Goal: Transaction & Acquisition: Purchase product/service

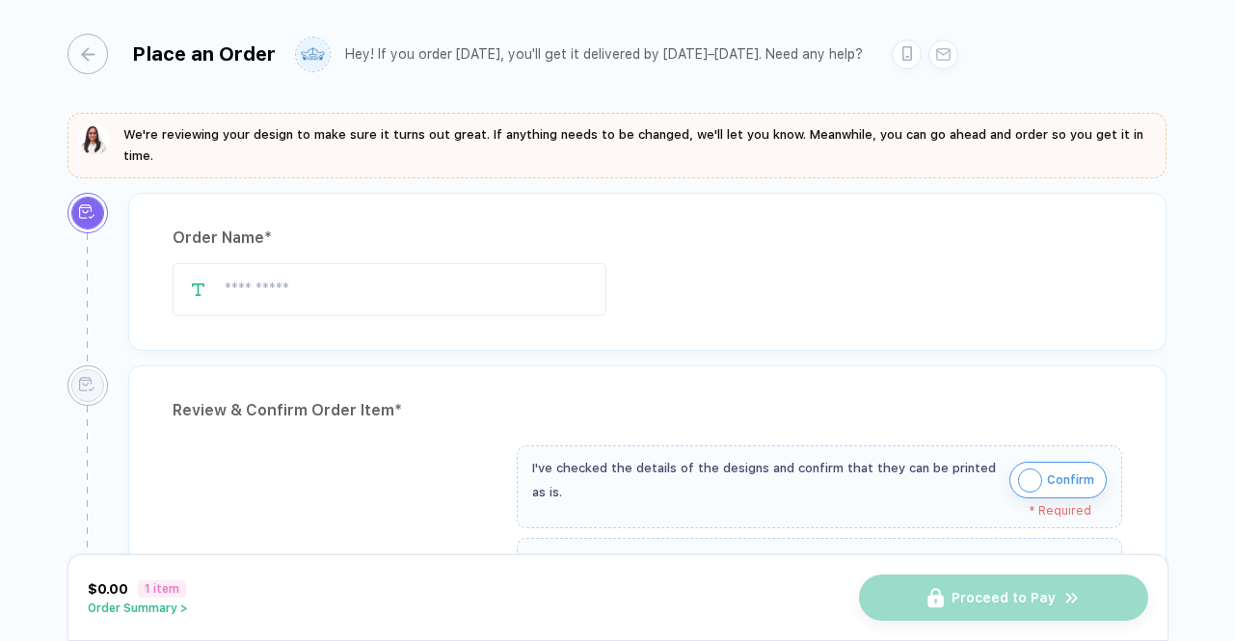
type input "**********"
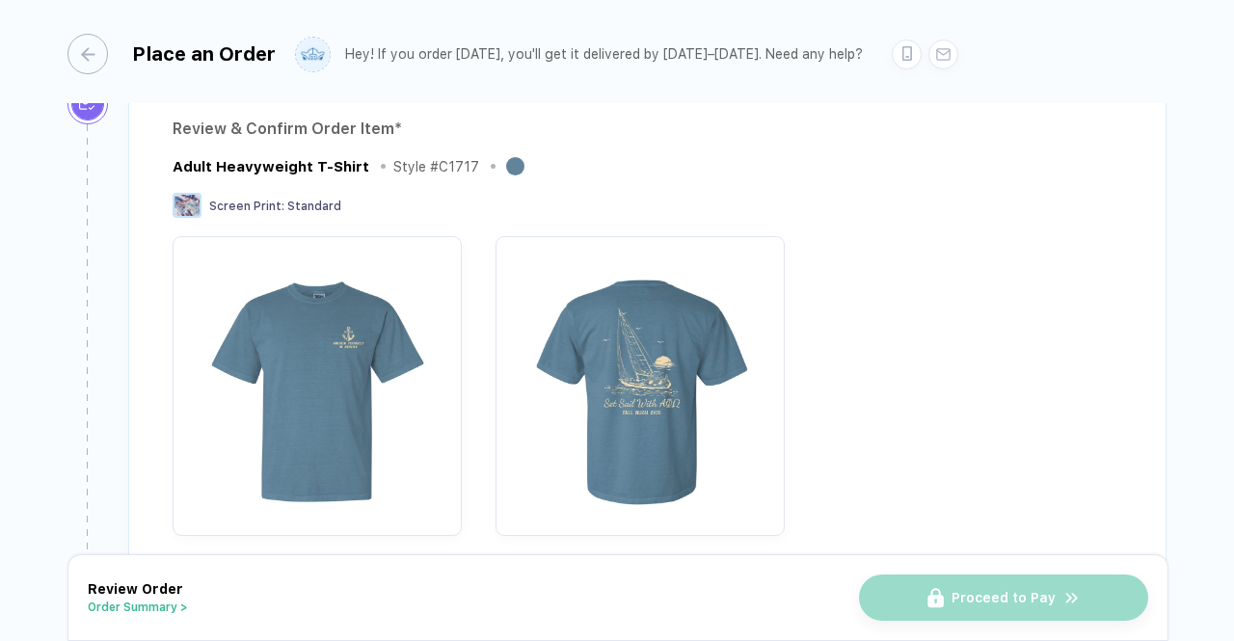
scroll to position [391, 0]
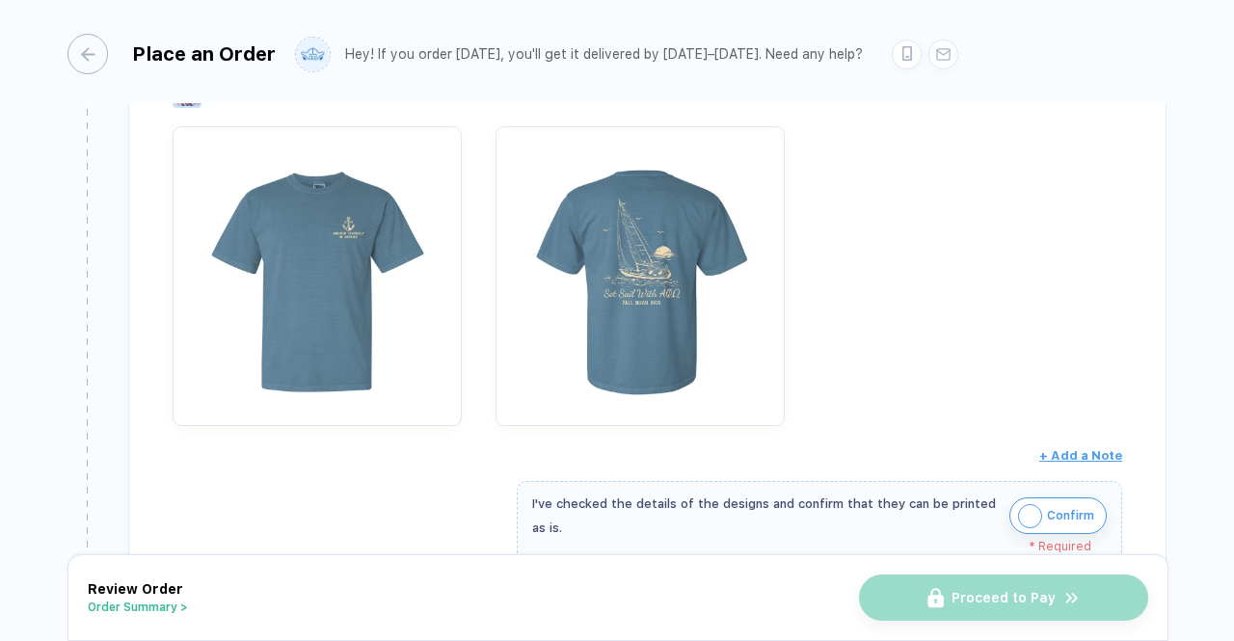
drag, startPoint x: 1218, startPoint y: 174, endPoint x: 1223, endPoint y: 221, distance: 46.5
click at [1223, 221] on div "**********" at bounding box center [617, 322] width 1234 height 644
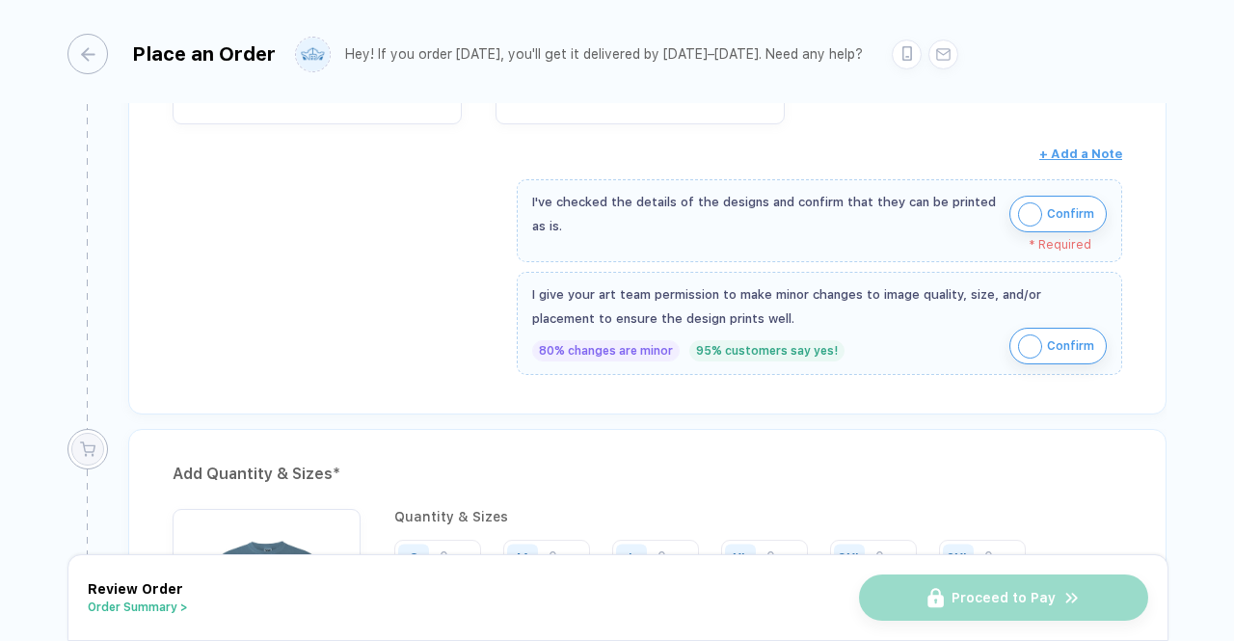
click at [1035, 205] on img "button" at bounding box center [1030, 214] width 24 height 24
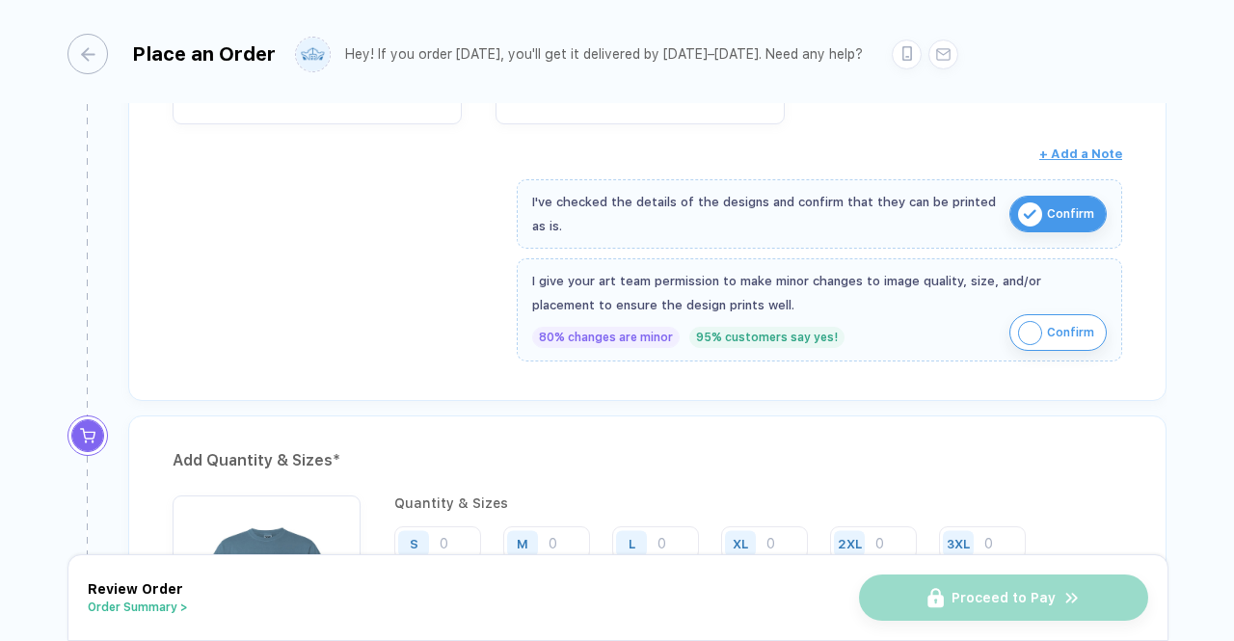
click at [1024, 333] on img "button" at bounding box center [1030, 333] width 24 height 24
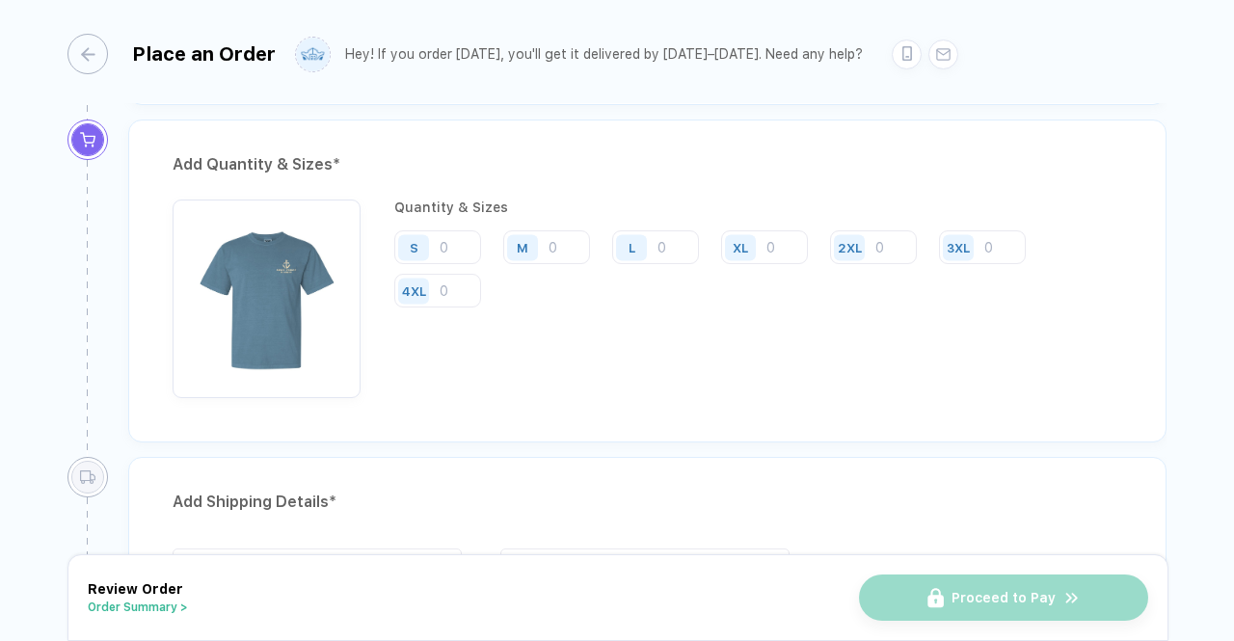
scroll to position [1008, 0]
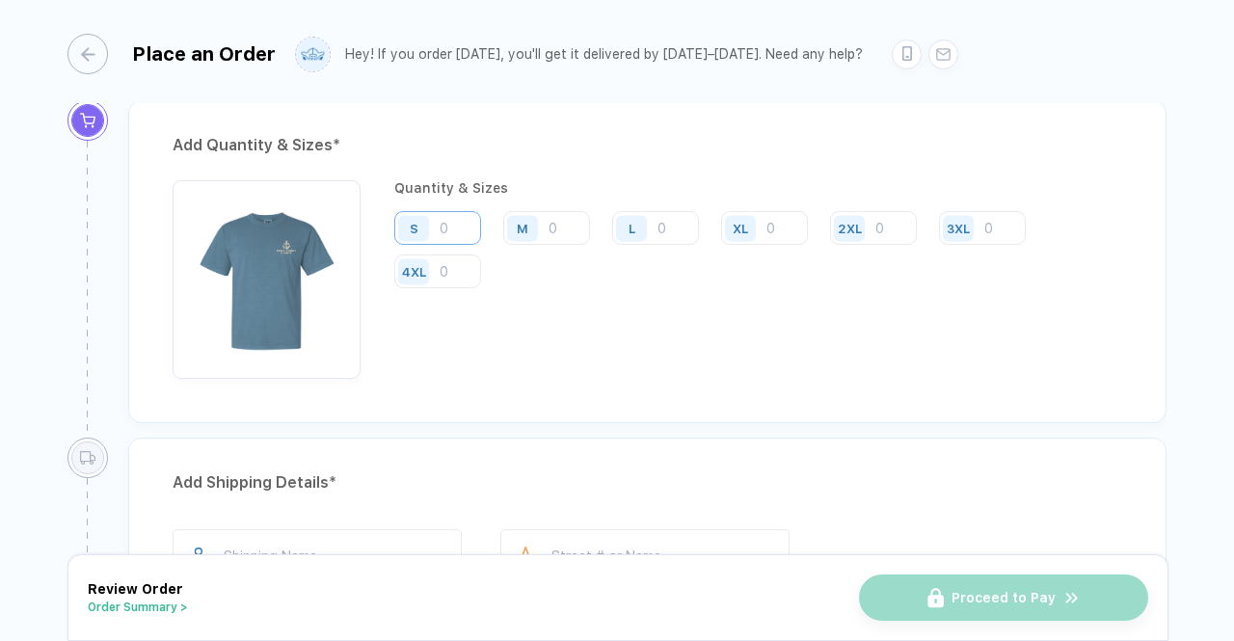
click at [448, 212] on input "number" at bounding box center [437, 228] width 87 height 34
click at [567, 214] on input "number" at bounding box center [546, 228] width 87 height 34
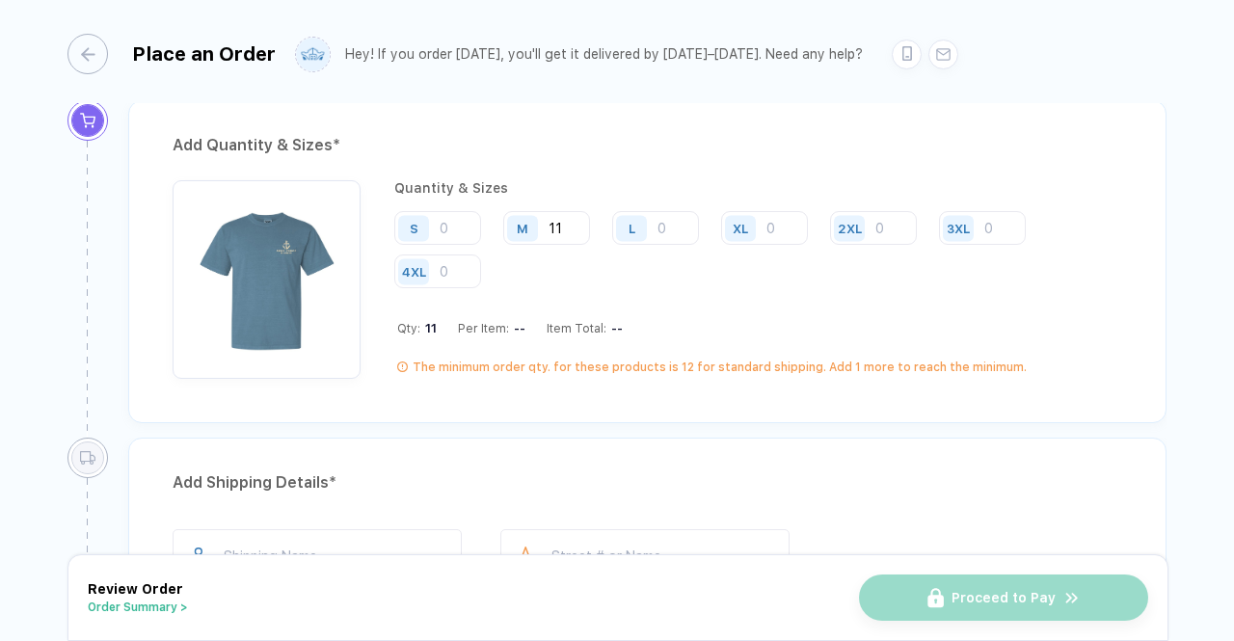
type input "11"
click at [661, 220] on input "number" at bounding box center [655, 228] width 87 height 34
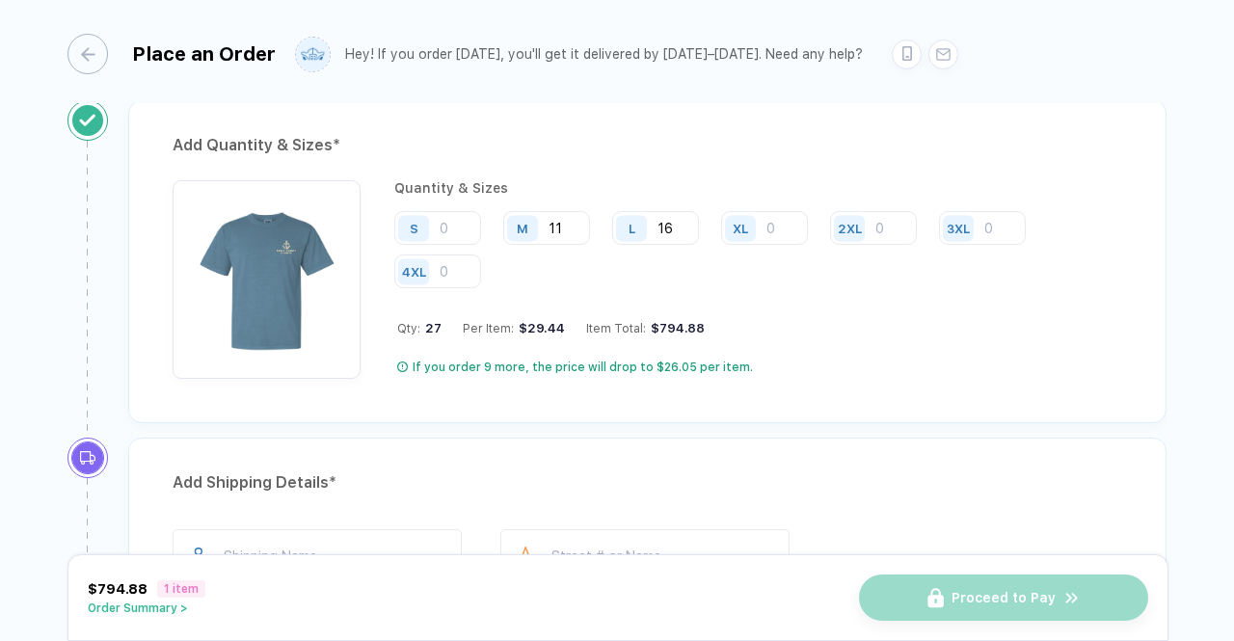
type input "16"
click at [778, 228] on input "number" at bounding box center [764, 228] width 87 height 34
type input "6"
click at [889, 226] on input "number" at bounding box center [873, 228] width 87 height 34
type input "4"
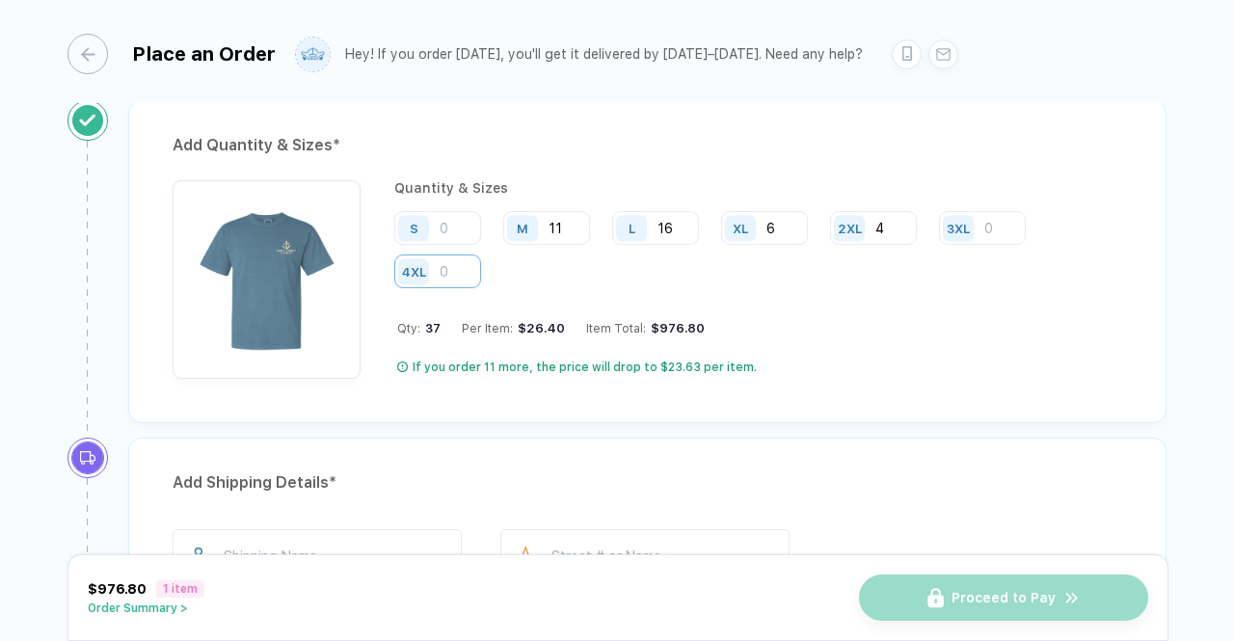
click at [444, 263] on input "number" at bounding box center [437, 271] width 87 height 34
type input "1"
click at [1182, 280] on div "**********" at bounding box center [617, 322] width 1234 height 644
click at [285, 550] on input "text" at bounding box center [317, 555] width 289 height 53
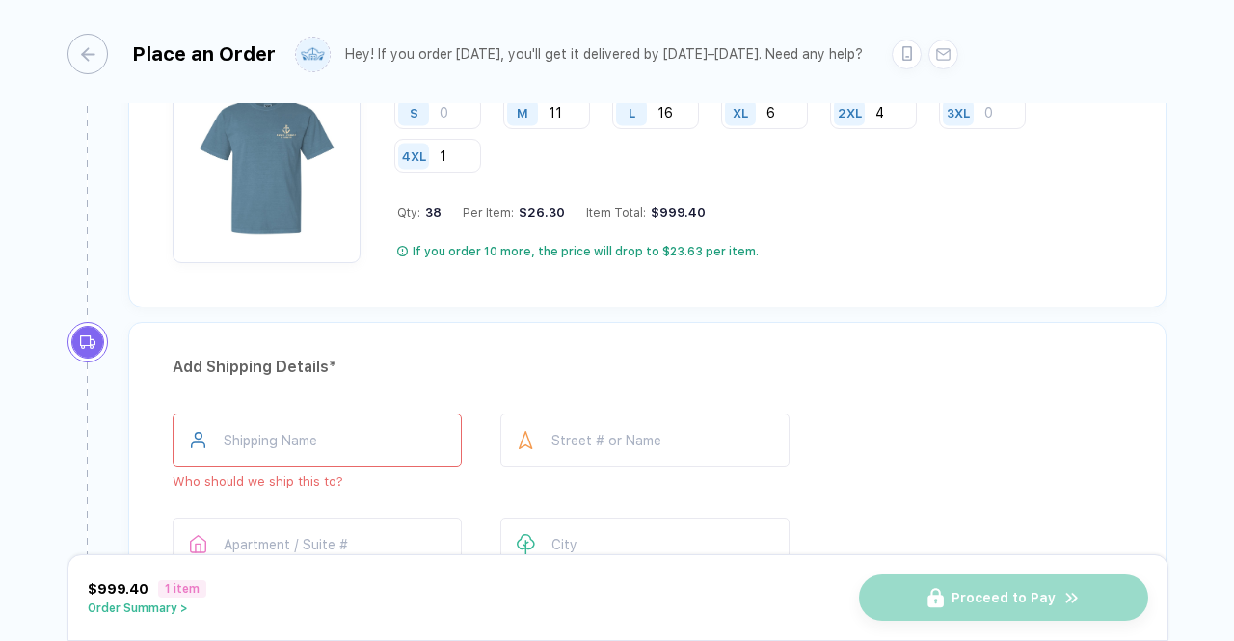
scroll to position [1162, 0]
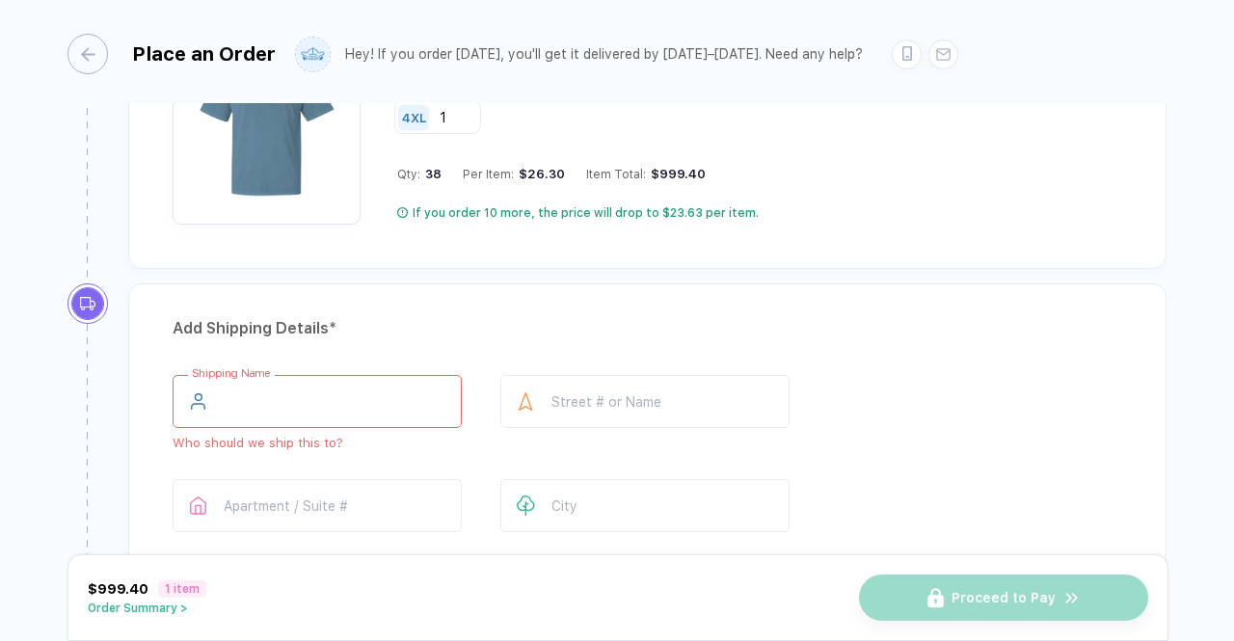
click at [378, 414] on input "text" at bounding box center [317, 401] width 289 height 53
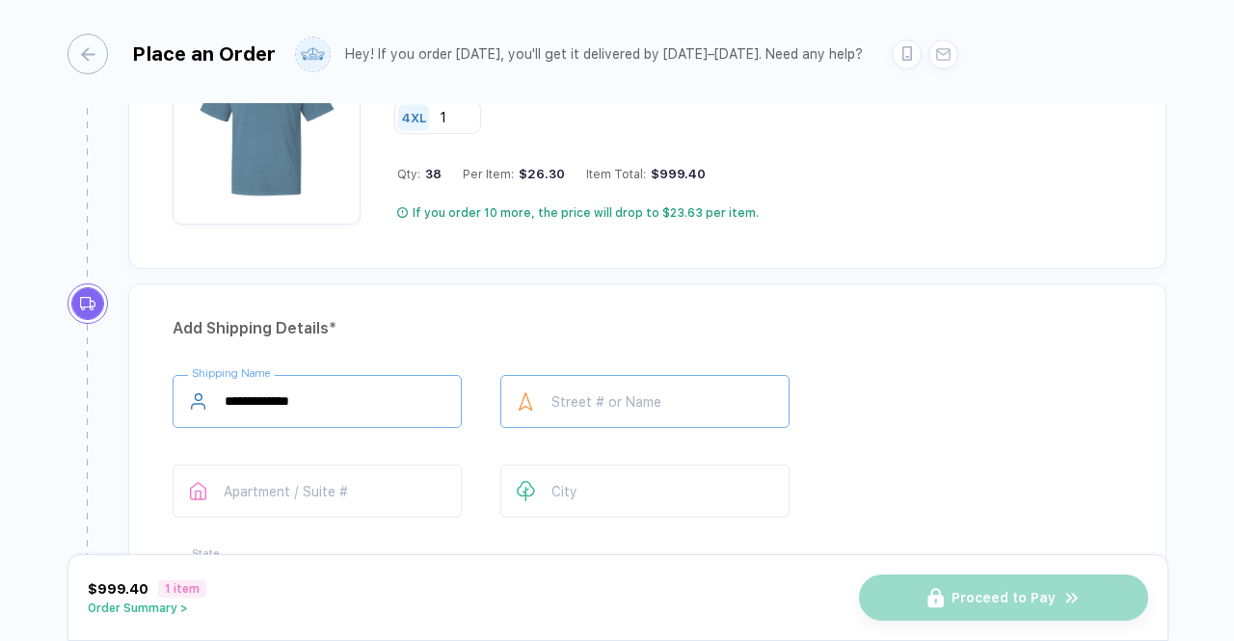
type input "**********"
click at [614, 389] on input "text" at bounding box center [644, 401] width 289 height 53
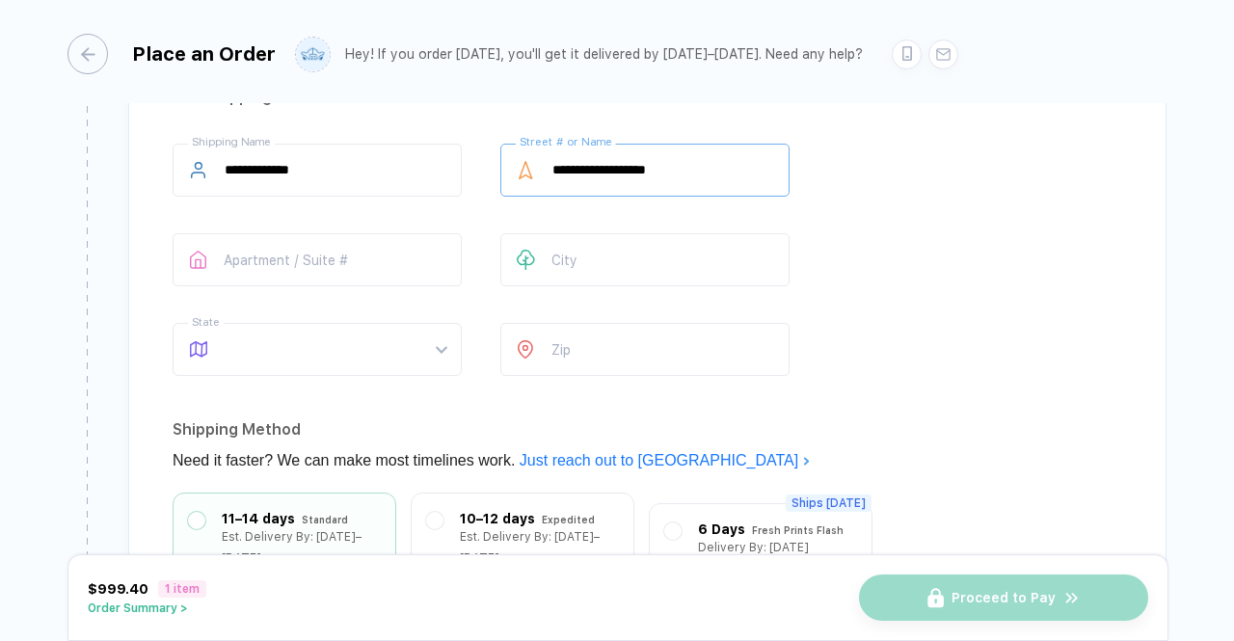
scroll to position [1401, 0]
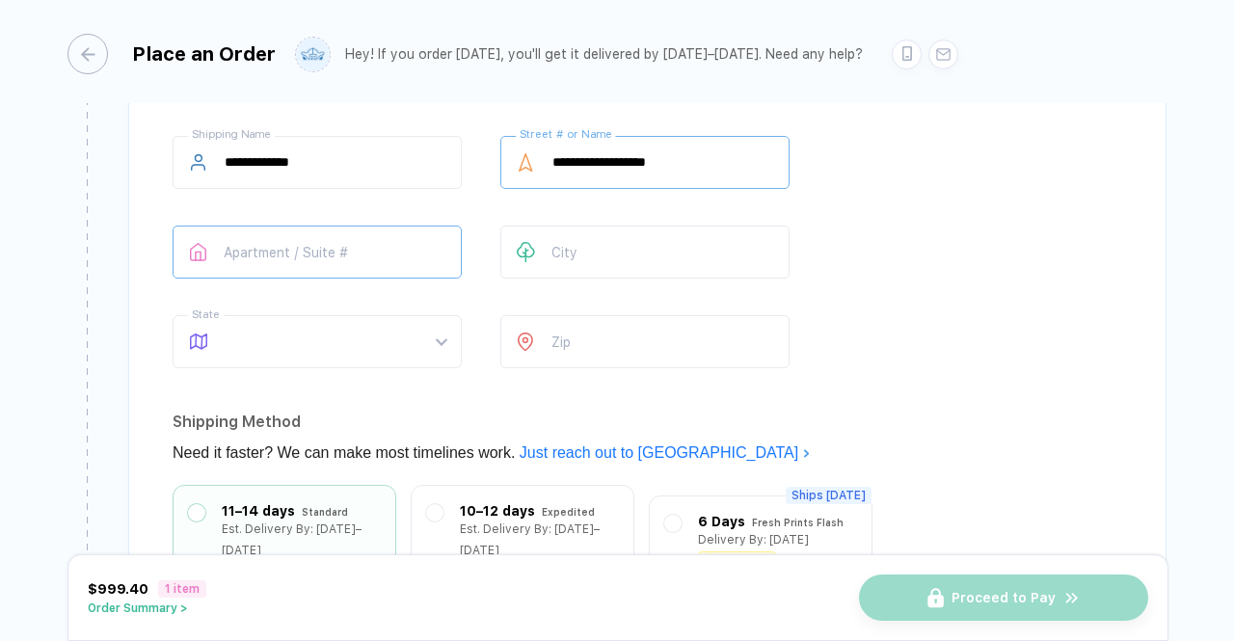
type input "**********"
click at [292, 252] on input "text" at bounding box center [317, 252] width 289 height 53
type input "***"
click at [628, 240] on input "text" at bounding box center [644, 252] width 289 height 53
type input "*"
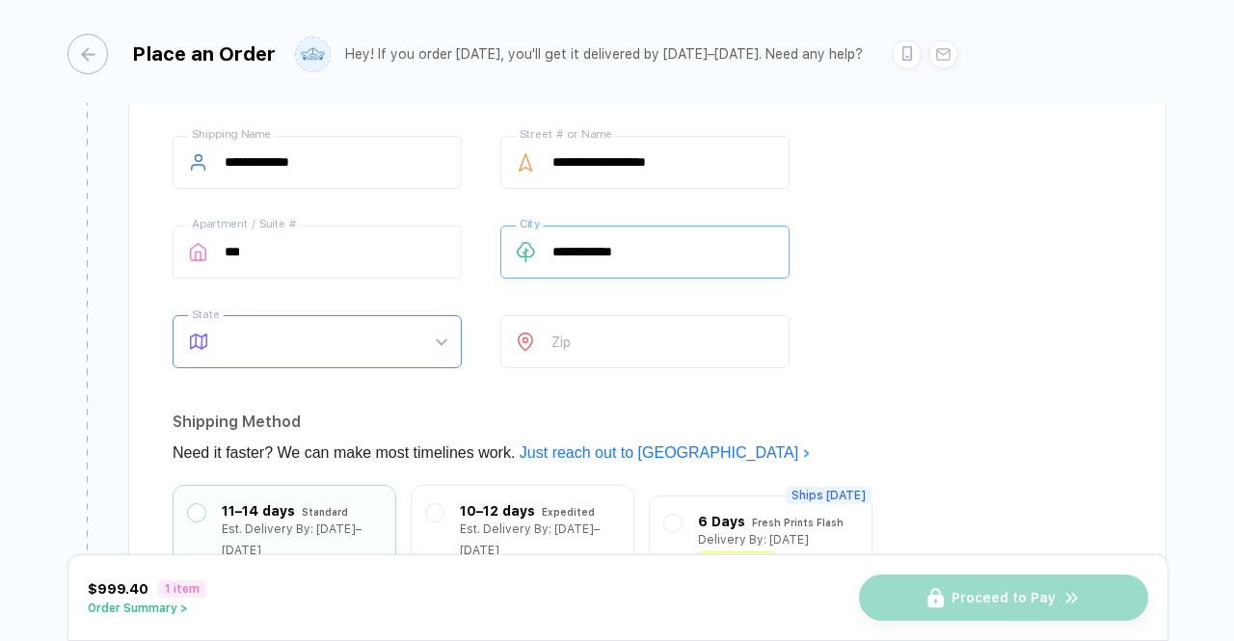
click at [311, 331] on span at bounding box center [336, 341] width 222 height 51
type input "**********"
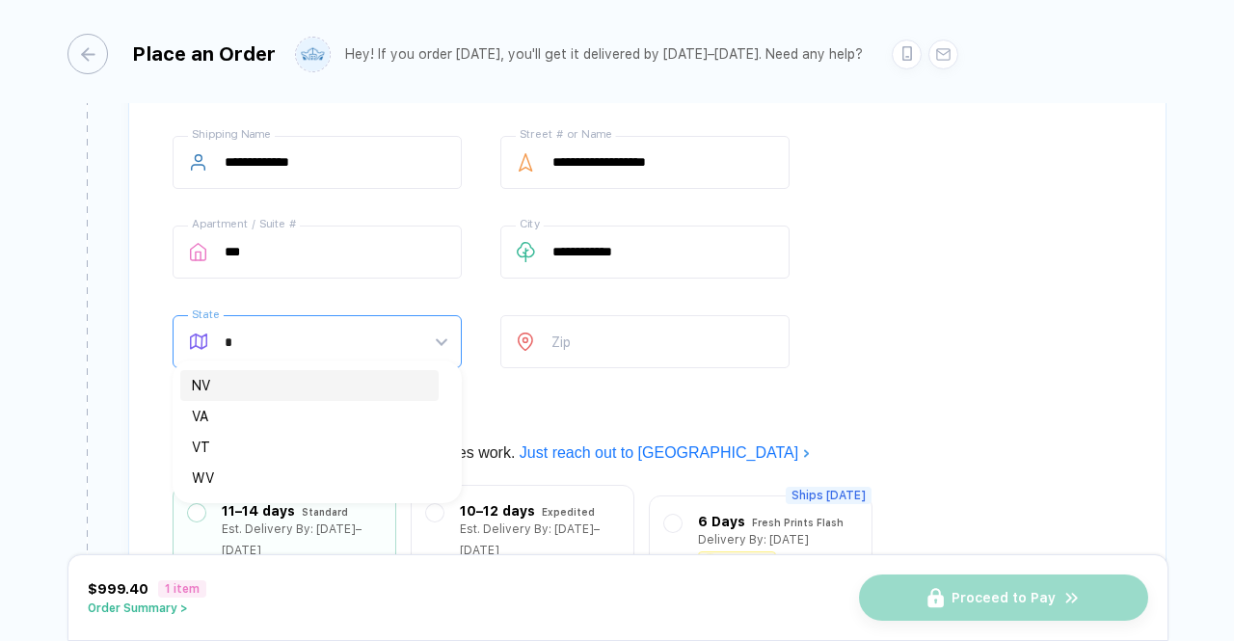
type input "**"
click at [337, 385] on div "VA" at bounding box center [309, 385] width 235 height 21
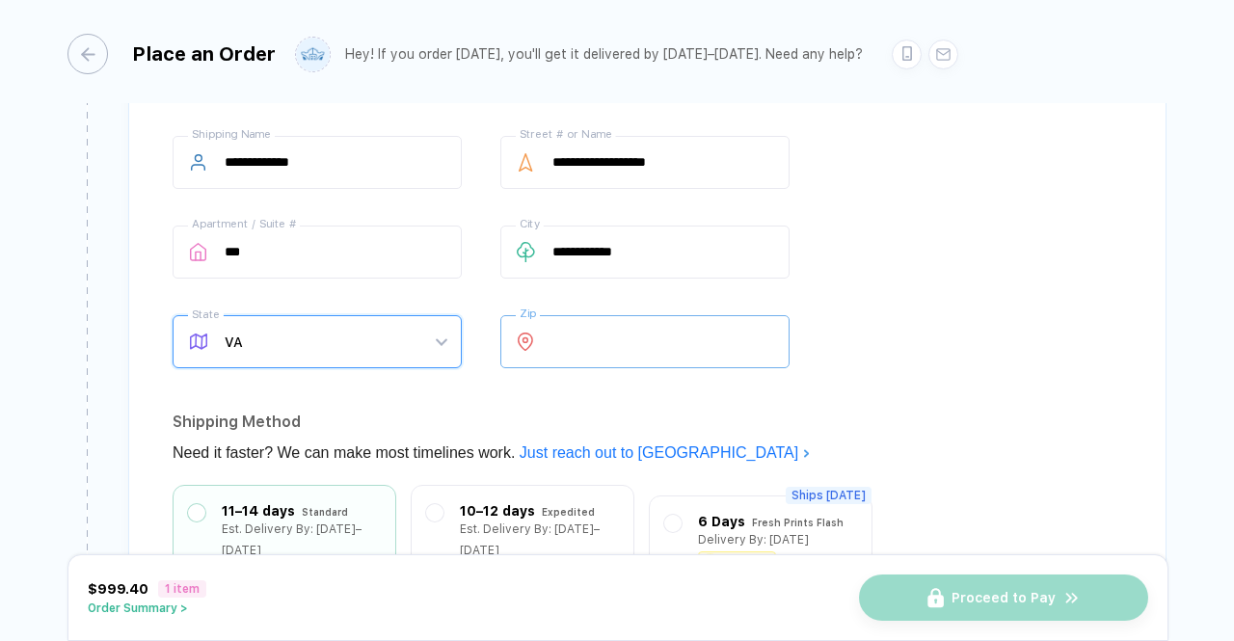
click at [625, 332] on input "number" at bounding box center [644, 341] width 289 height 53
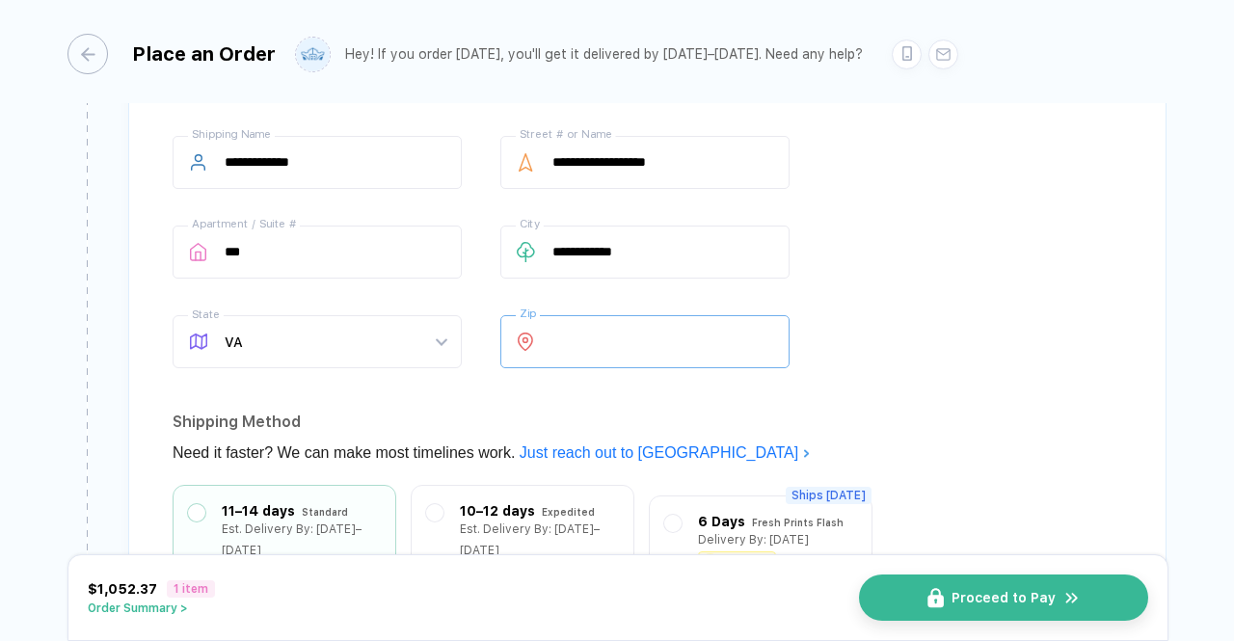
type input "*****"
click at [971, 232] on div "**********" at bounding box center [647, 256] width 949 height 240
click at [1034, 608] on button "Proceed to Pay" at bounding box center [1010, 597] width 289 height 46
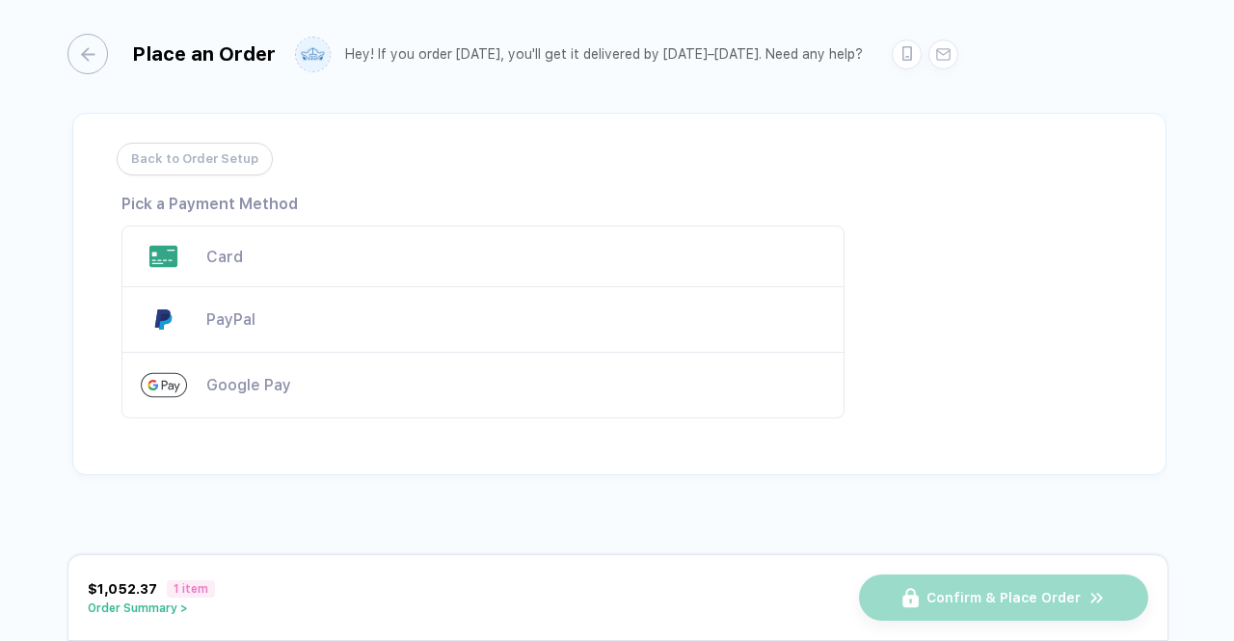
click at [261, 249] on div "Card" at bounding box center [515, 257] width 619 height 18
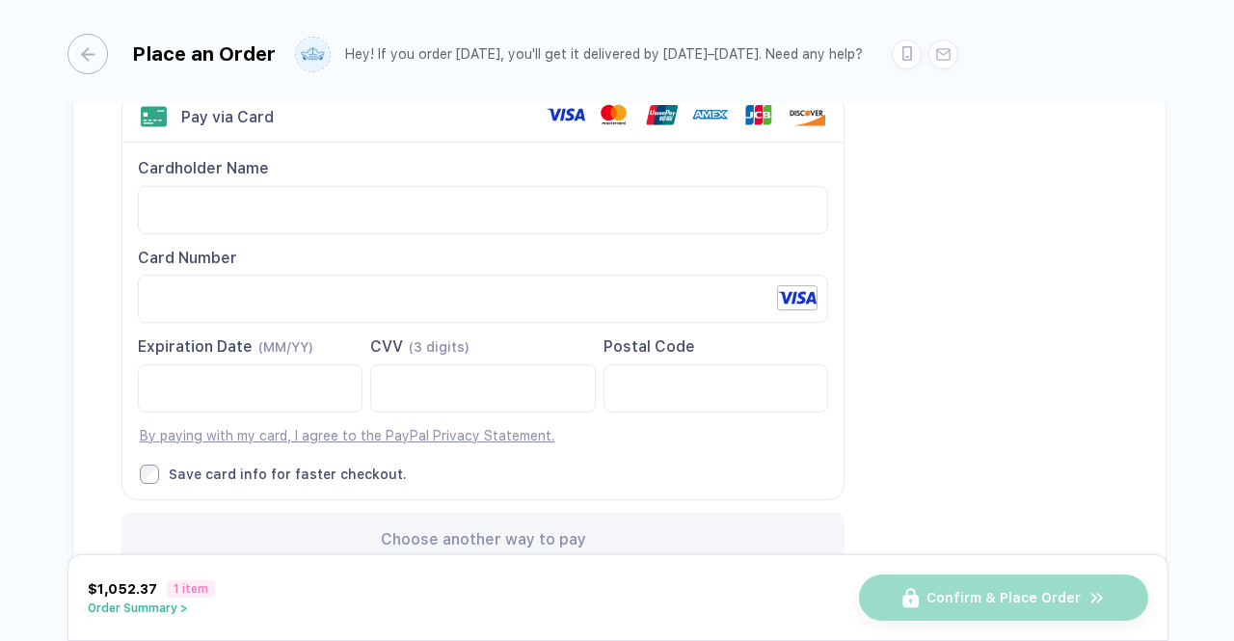
scroll to position [152, 0]
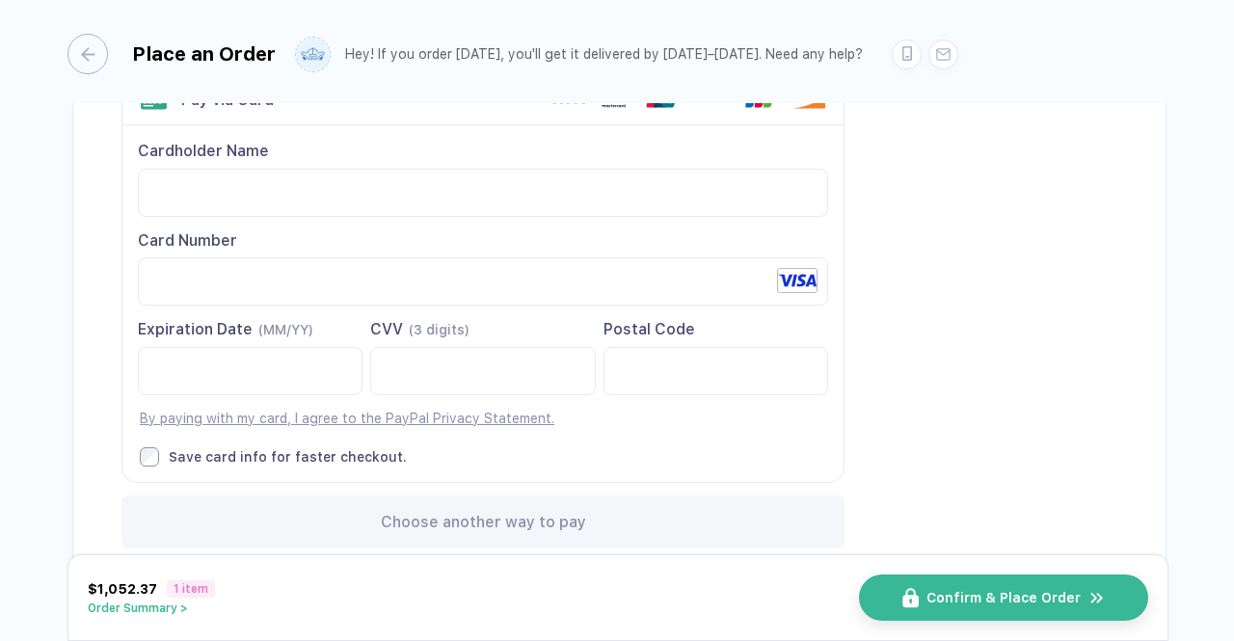
click at [1060, 323] on div "Back to Order Setup Visa MasterCard Union Pay American Express JCB Discover Din…" at bounding box center [619, 273] width 1094 height 627
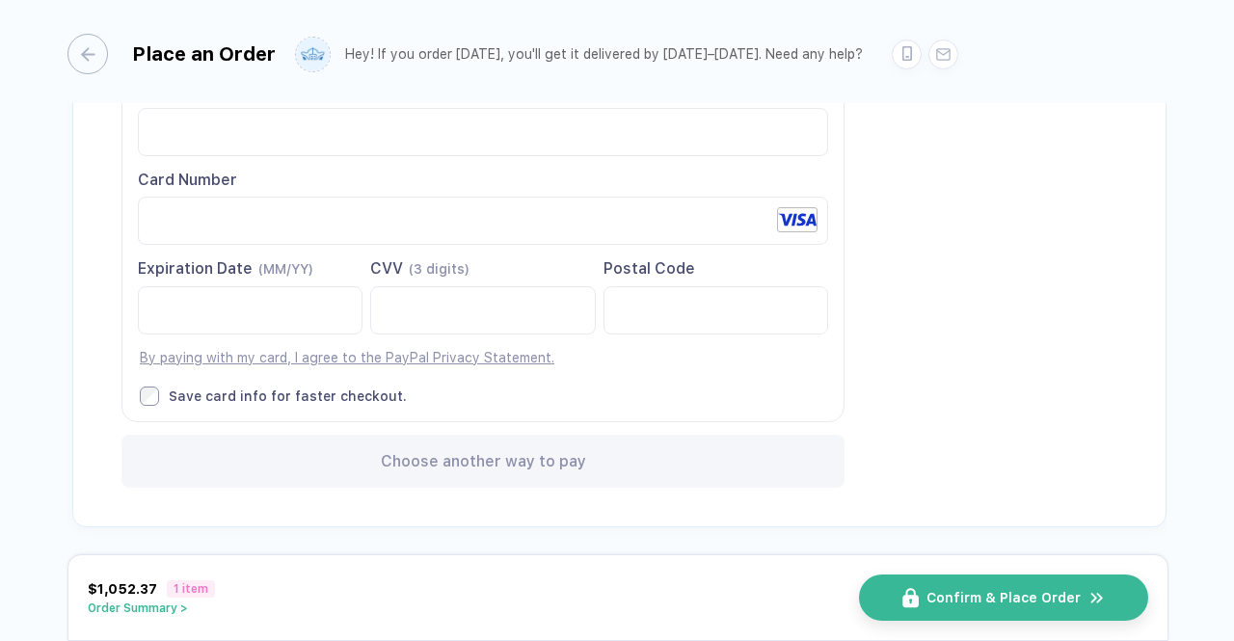
click at [529, 452] on span "Choose another way to pay" at bounding box center [483, 461] width 205 height 18
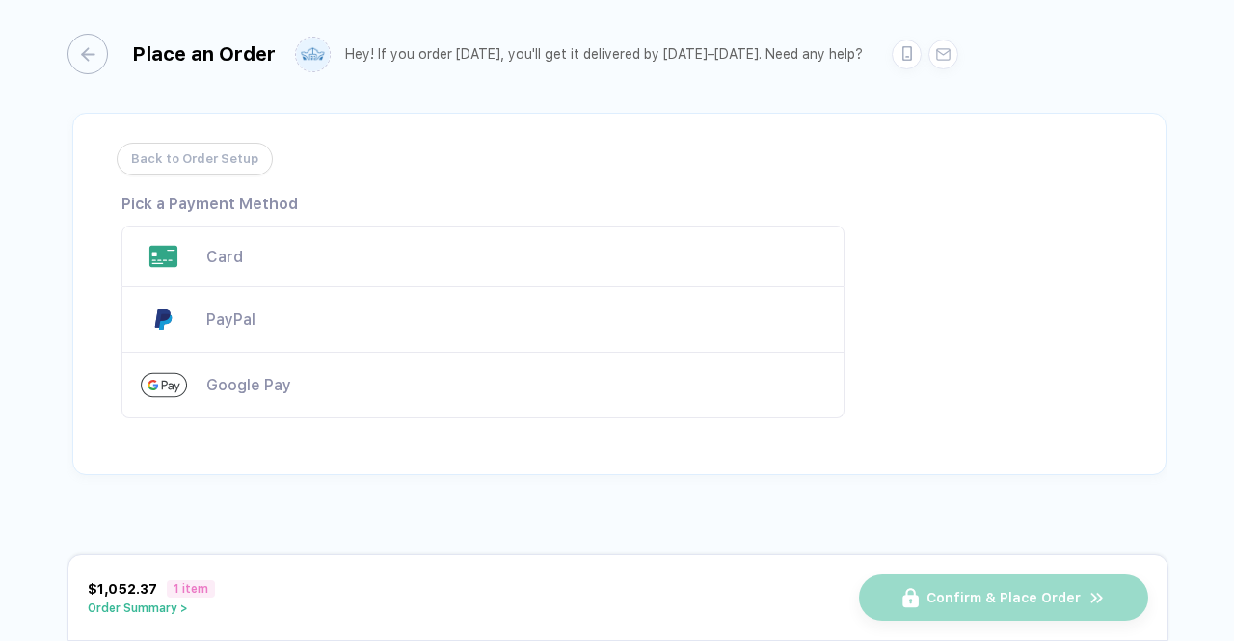
scroll to position [0, 0]
click at [295, 240] on div "Card" at bounding box center [482, 257] width 723 height 62
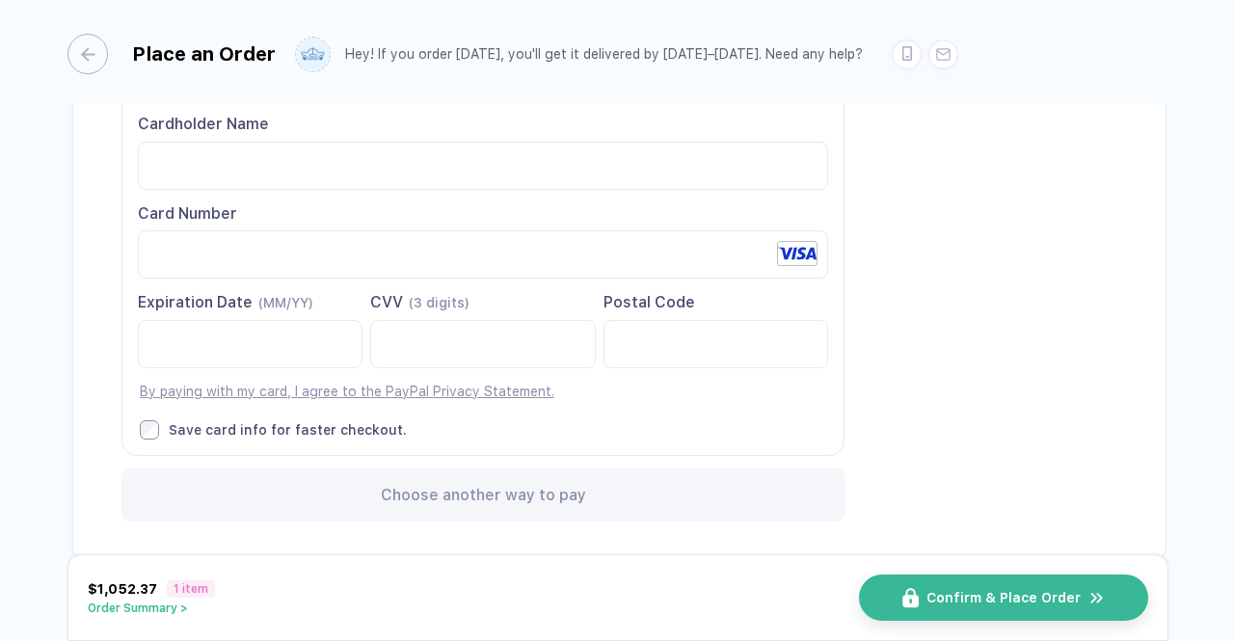
scroll to position [191, 0]
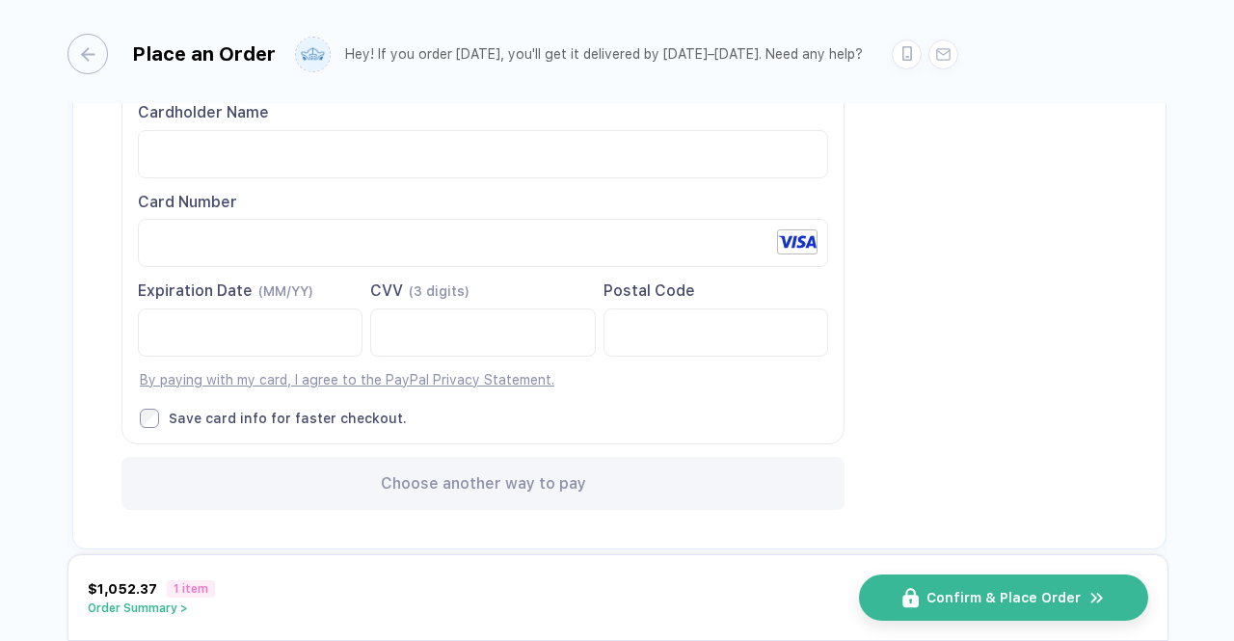
click at [293, 373] on link "By paying with my card, I agree to the PayPal Privacy Statement." at bounding box center [347, 379] width 414 height 15
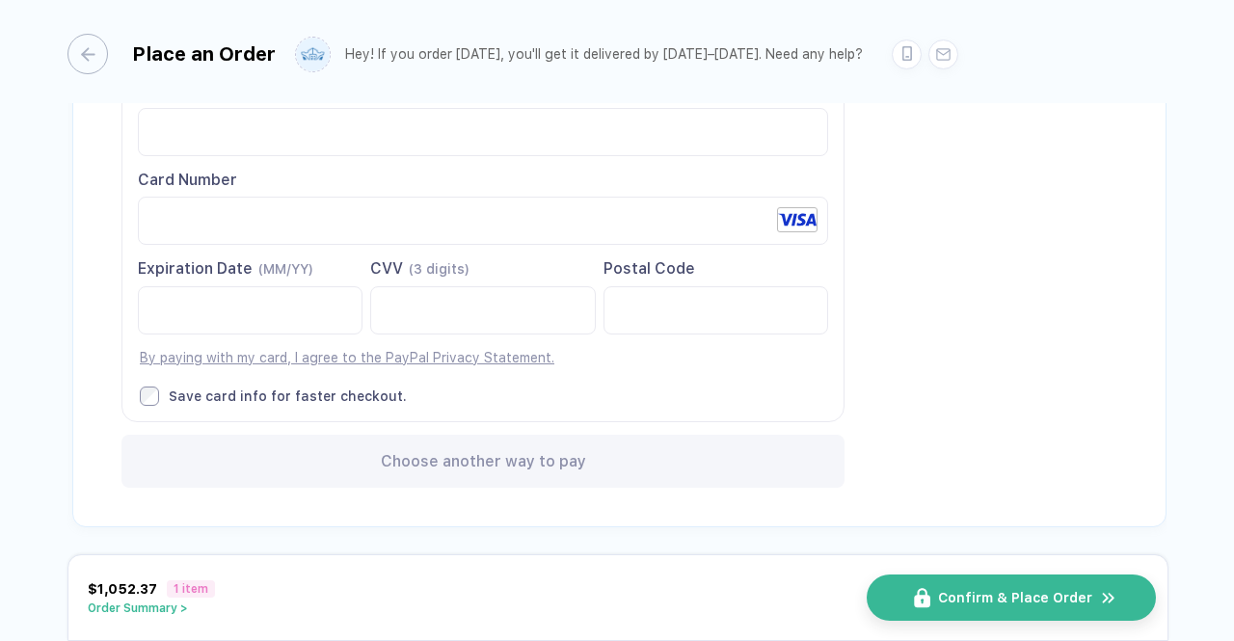
click at [980, 597] on span "Confirm & Place Order" at bounding box center [1015, 597] width 154 height 15
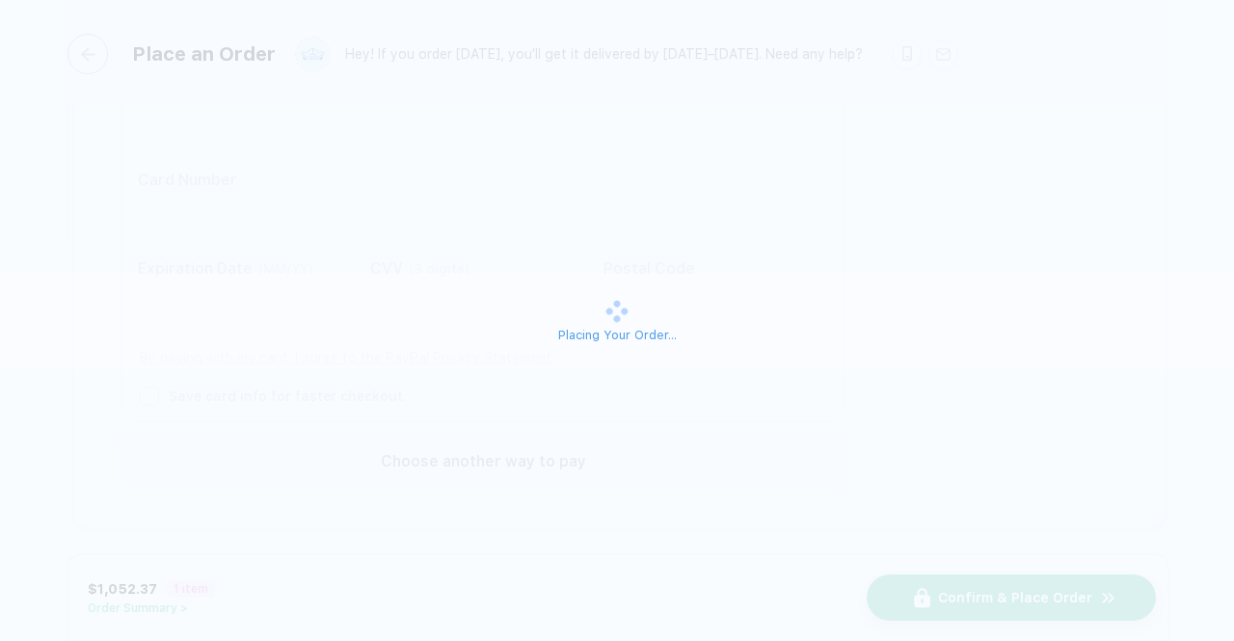
scroll to position [0, 0]
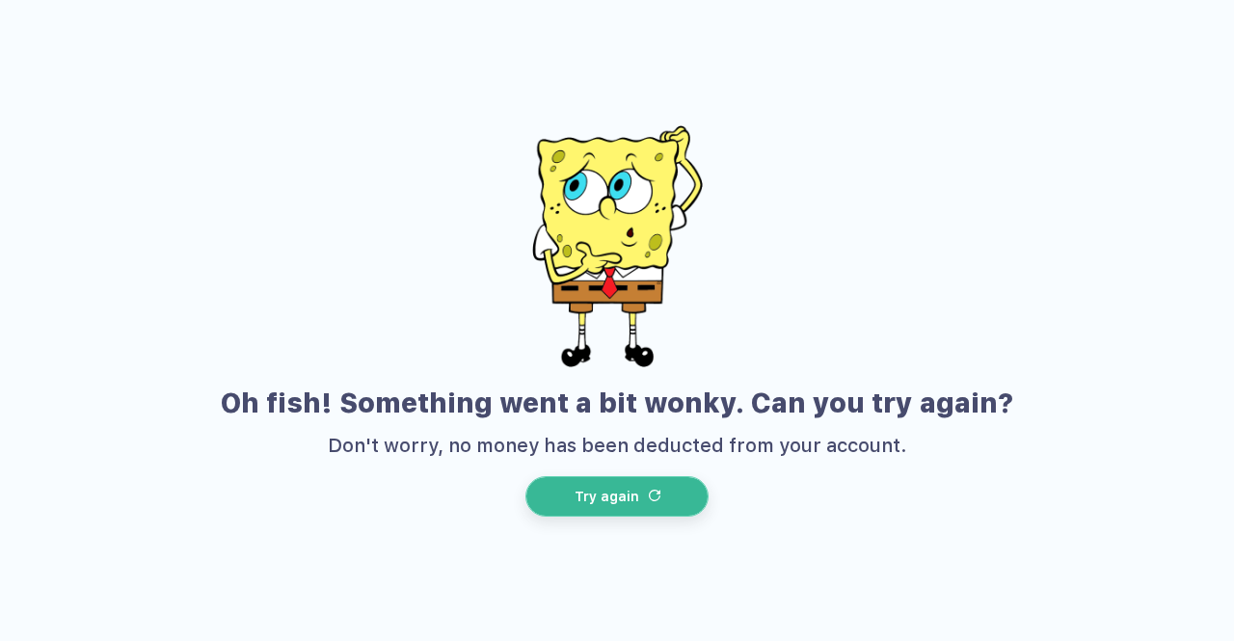
click at [644, 487] on button "Try again" at bounding box center [616, 496] width 183 height 40
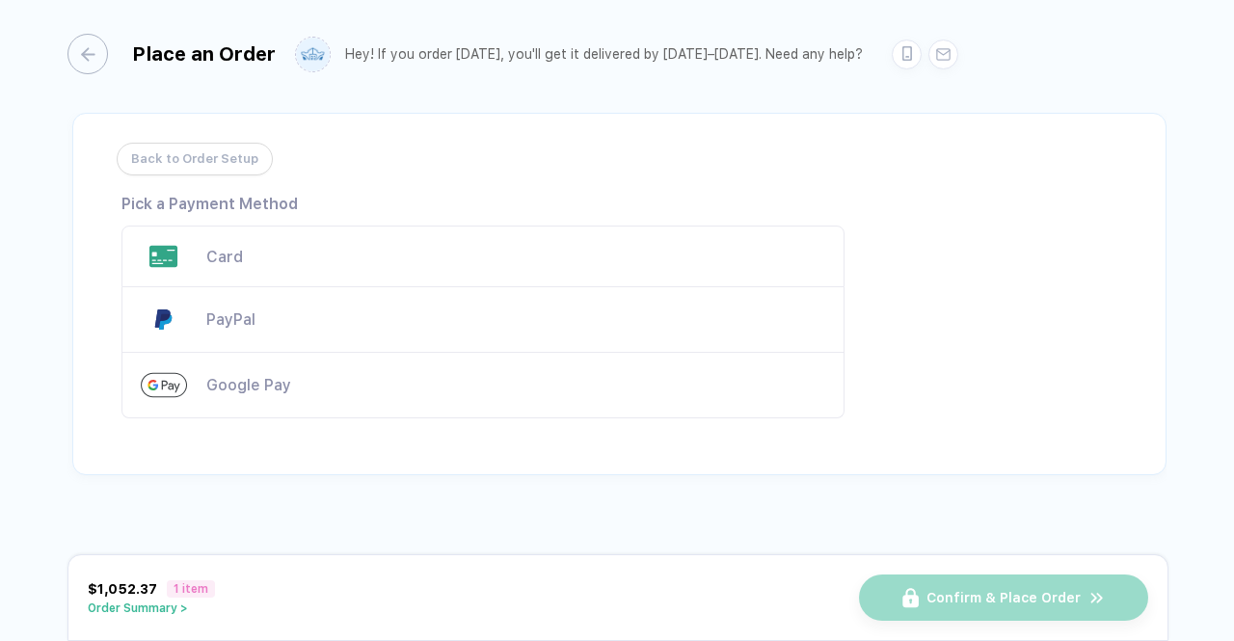
click at [306, 268] on div "Card" at bounding box center [482, 257] width 723 height 62
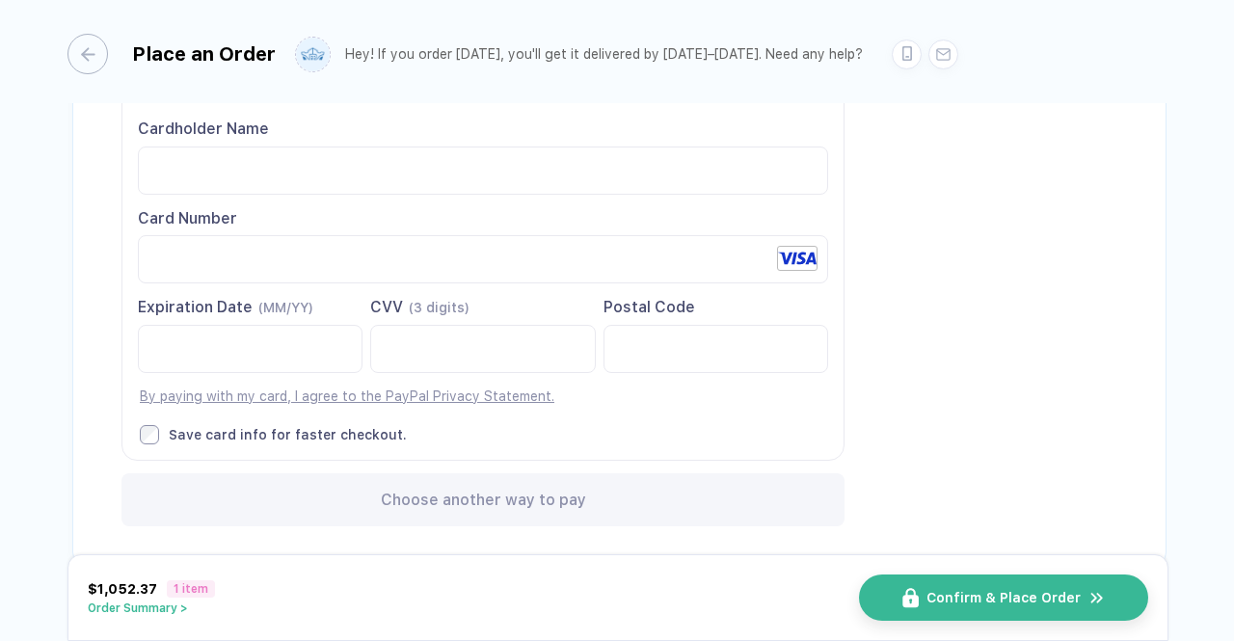
scroll to position [213, 0]
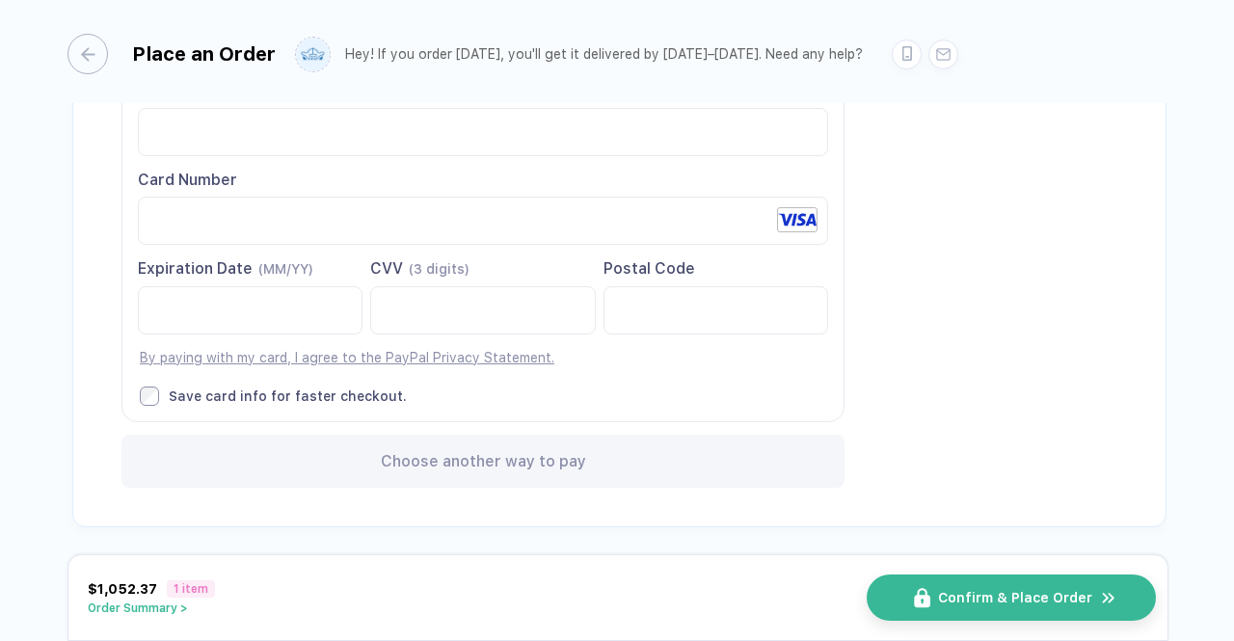
click at [944, 605] on span "Confirm & Place Order" at bounding box center [1015, 597] width 154 height 15
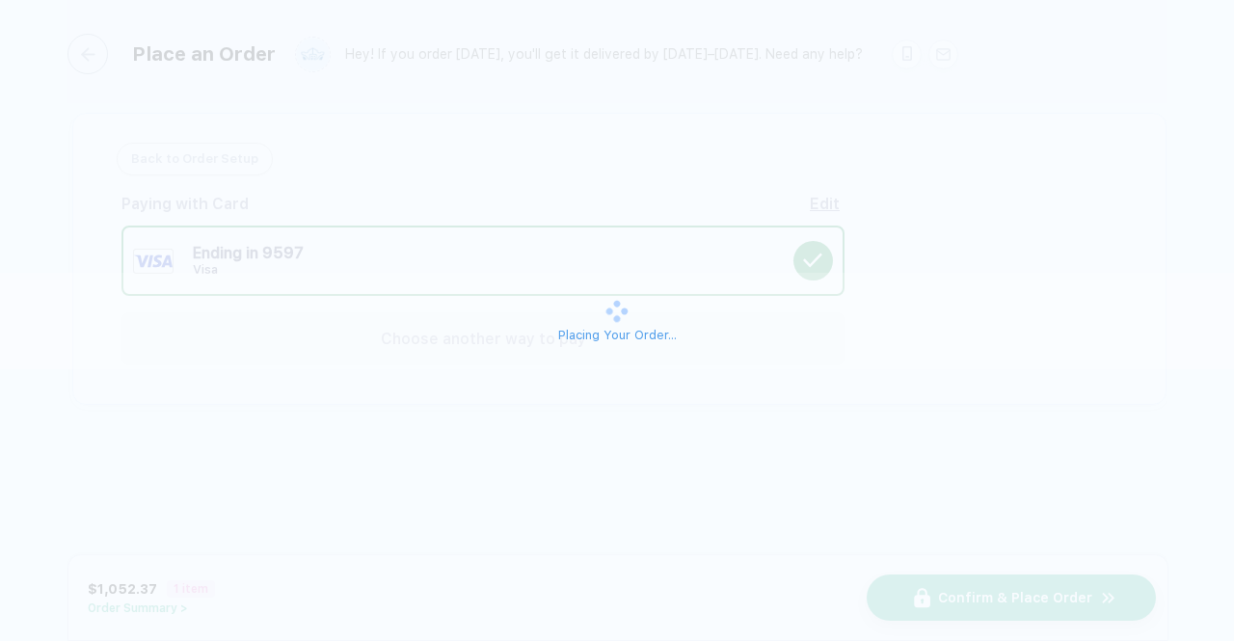
scroll to position [0, 0]
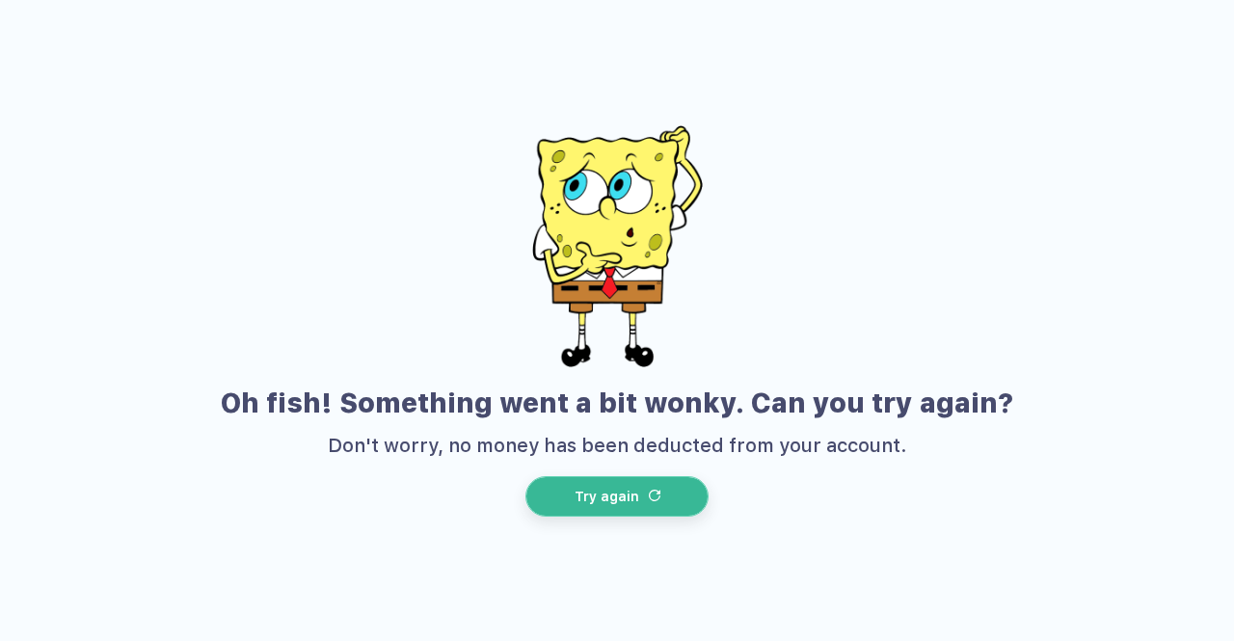
click at [638, 489] on button "Try again" at bounding box center [616, 496] width 183 height 40
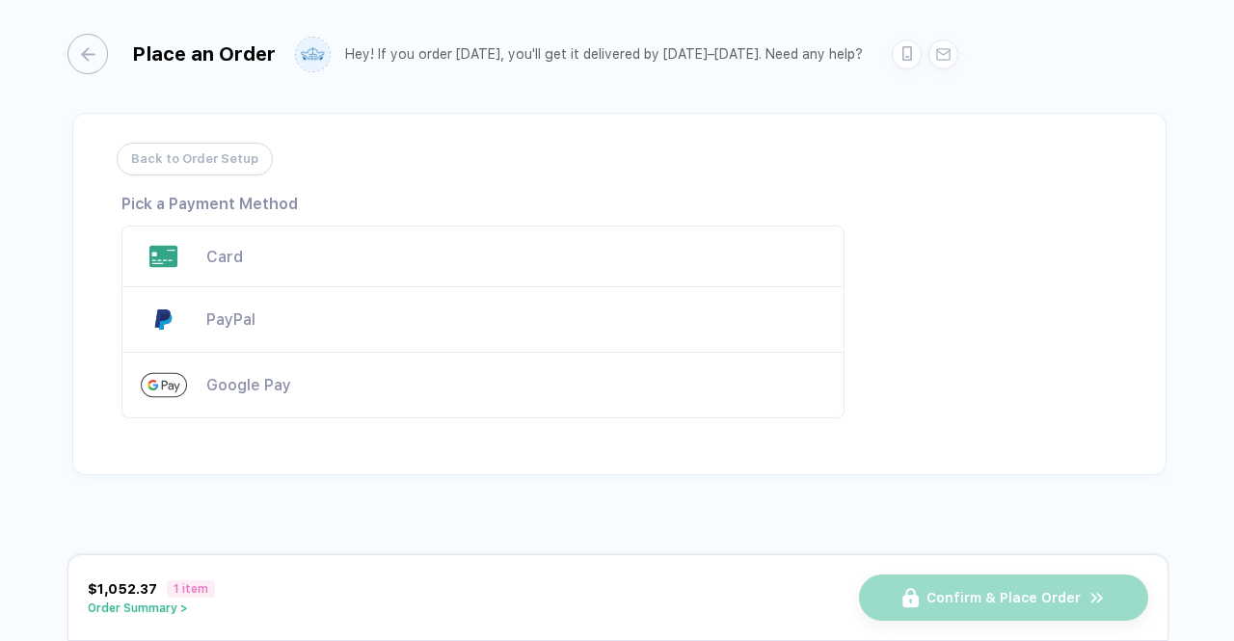
click at [519, 271] on div "Card" at bounding box center [482, 257] width 723 height 62
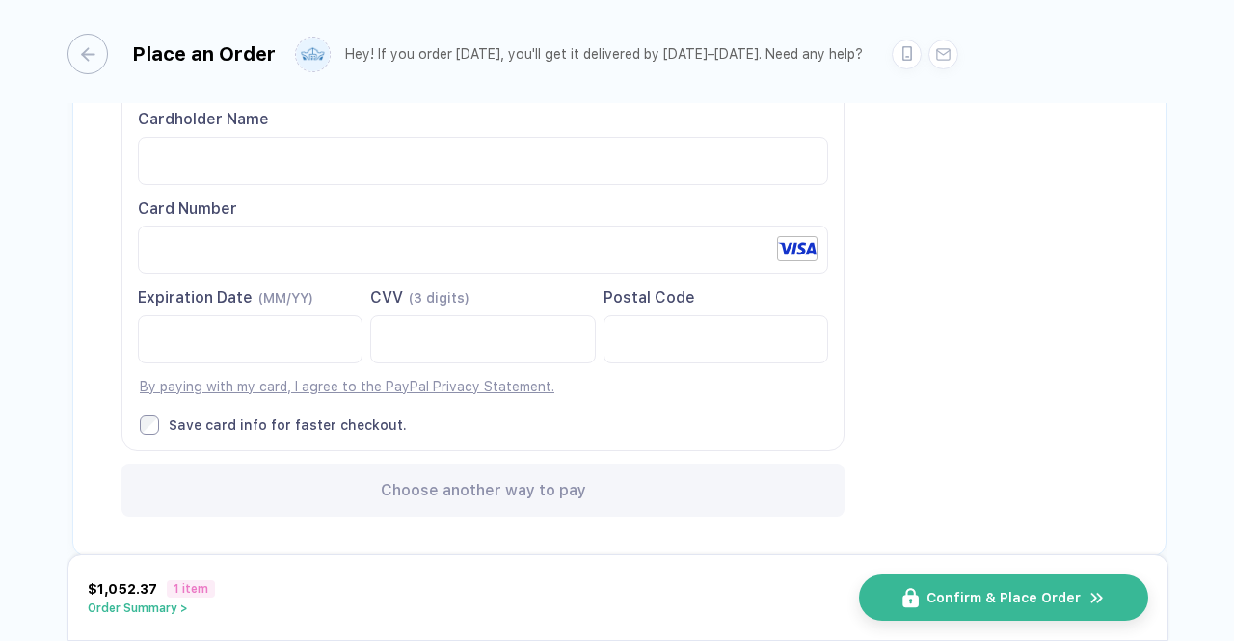
scroll to position [192, 0]
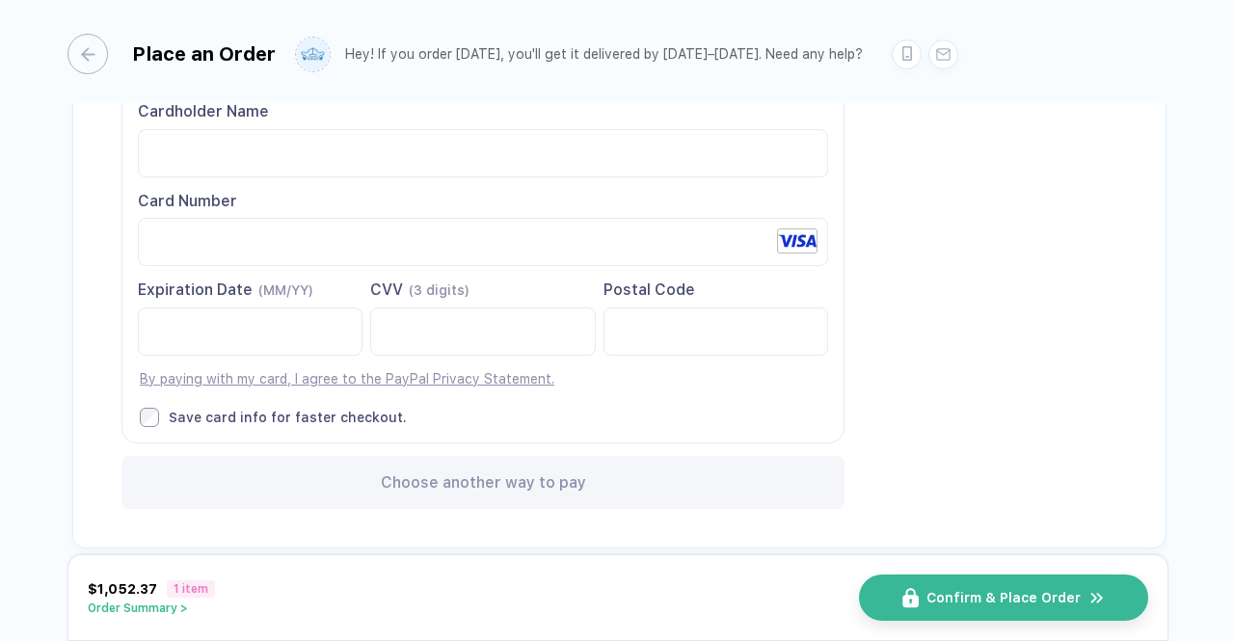
click at [992, 400] on div "Back to Order Setup Visa MasterCard Union Pay American Express JCB Discover Din…" at bounding box center [619, 234] width 1094 height 627
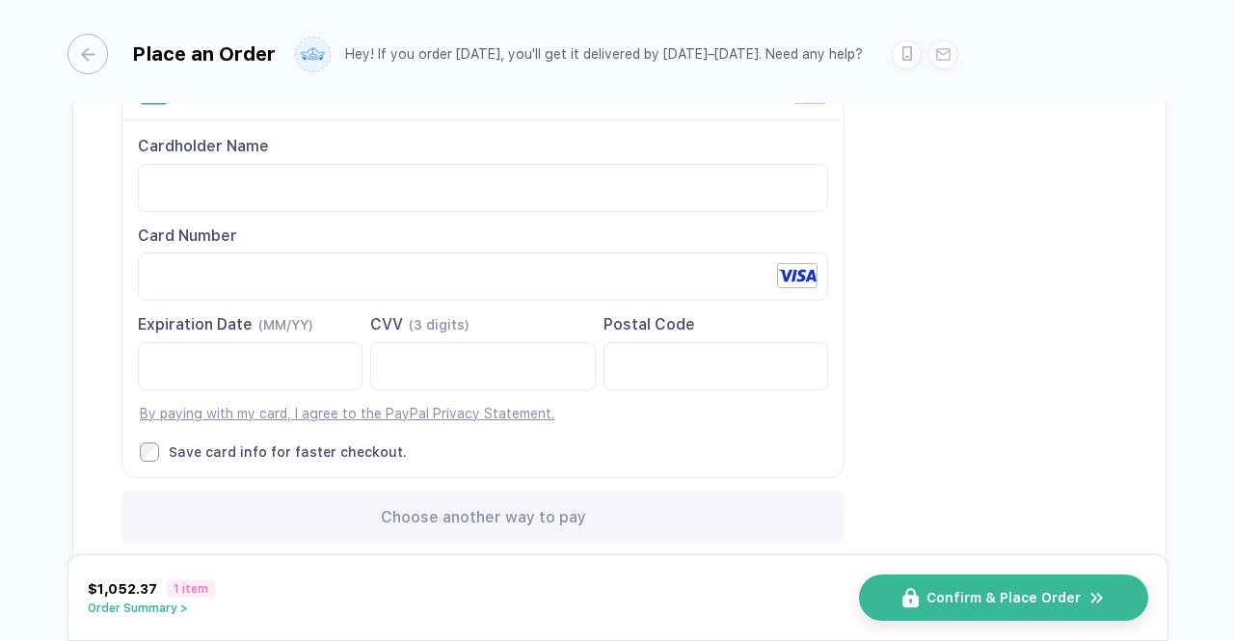
scroll to position [158, 0]
click at [625, 467] on div "Cardholder Name Card Number Expiration Date (MM/YY)" at bounding box center [482, 298] width 721 height 356
click at [1038, 604] on span "Confirm & Place Order" at bounding box center [1015, 597] width 154 height 15
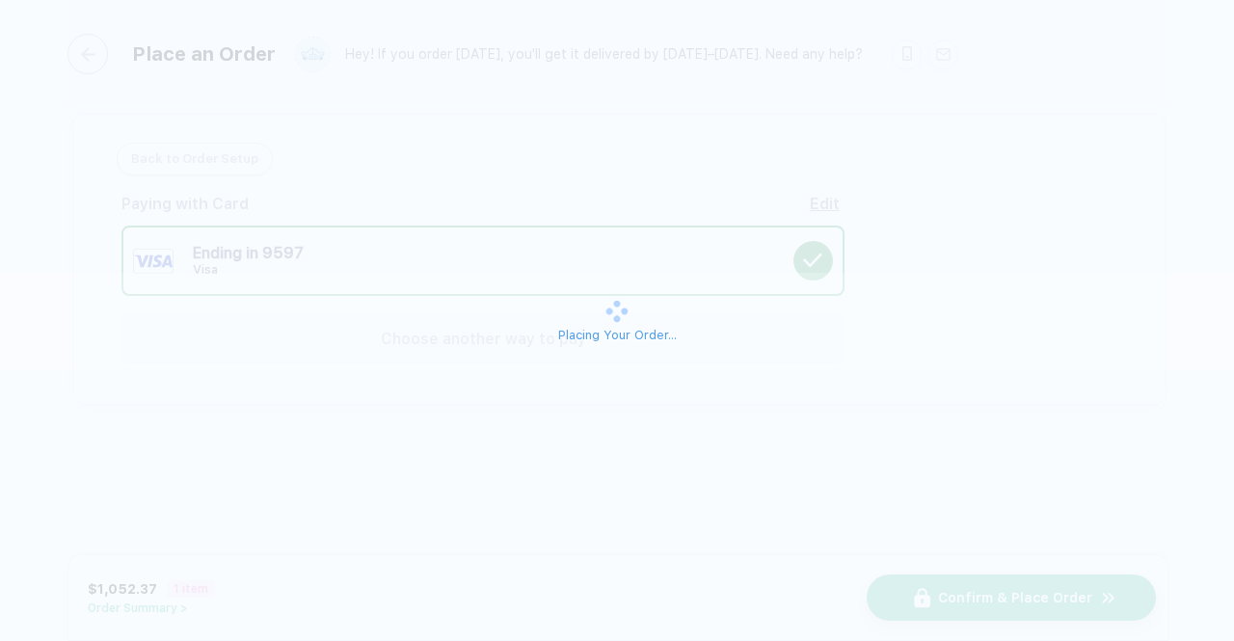
scroll to position [0, 0]
